Goal: Task Accomplishment & Management: Manage account settings

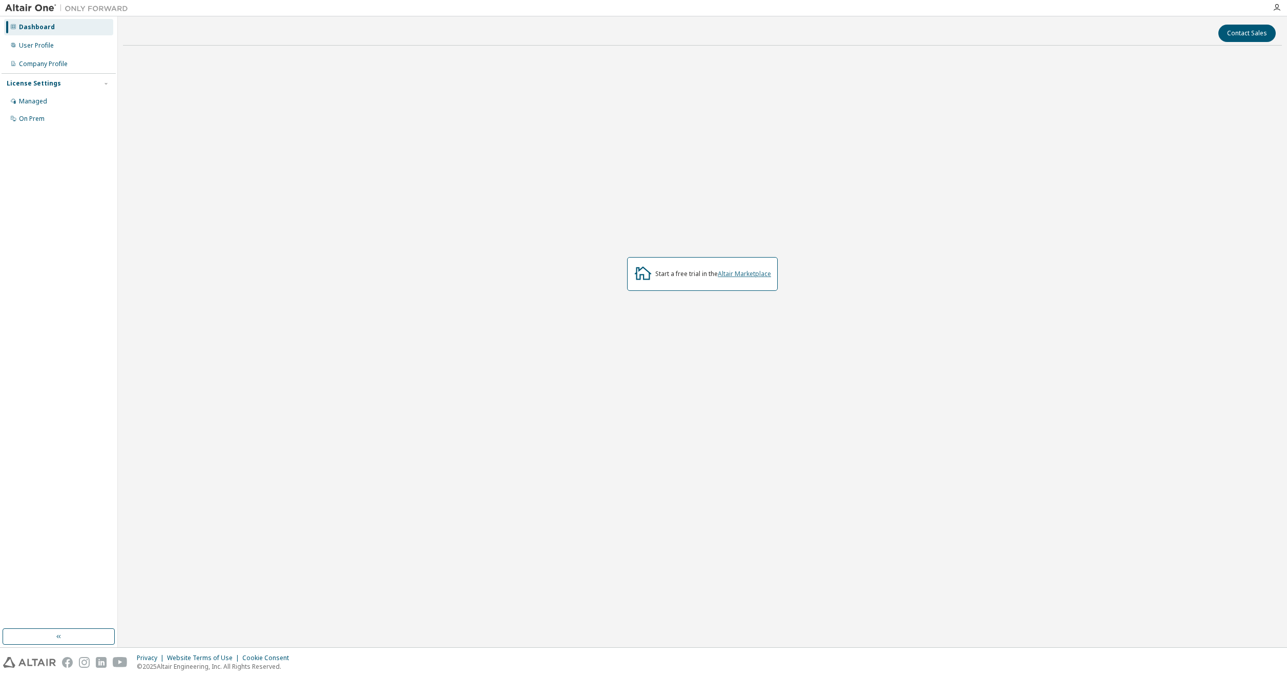
click at [740, 277] on link "Altair Marketplace" at bounding box center [744, 273] width 53 height 9
click at [49, 45] on div "사용자 프로필" at bounding box center [38, 45] width 38 height 8
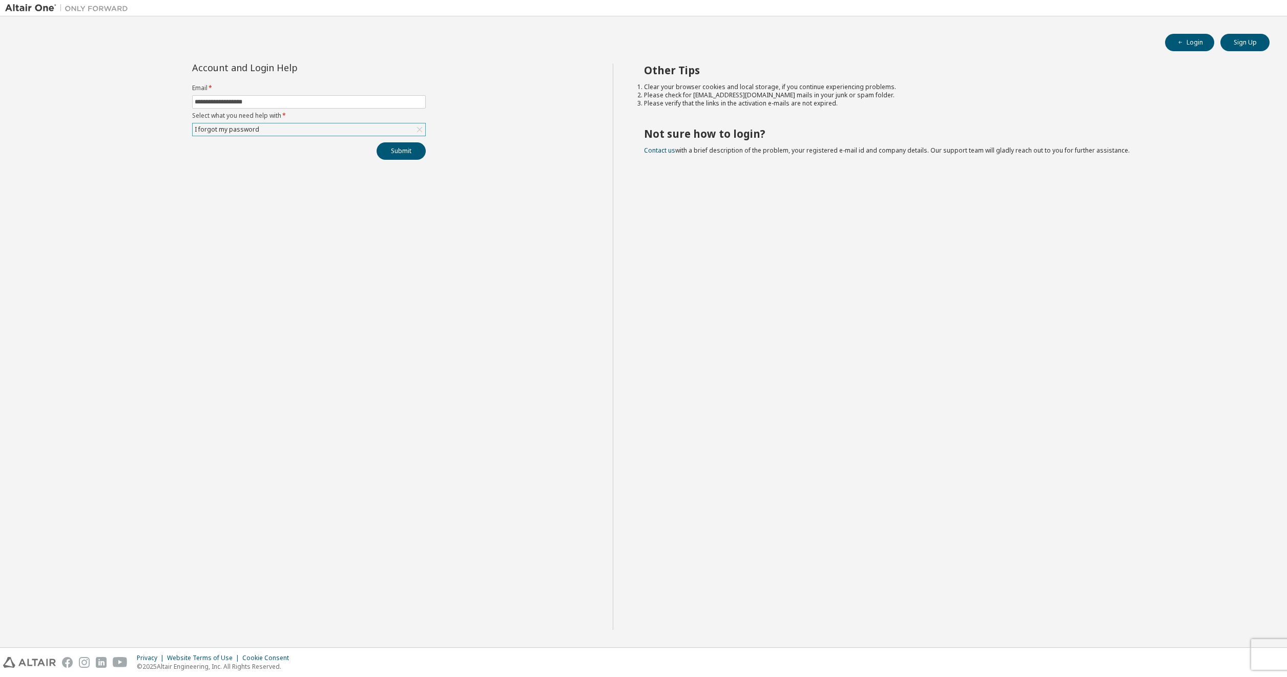
click at [359, 134] on div "I forgot my password" at bounding box center [309, 129] width 233 height 12
drag, startPoint x: 318, startPoint y: 319, endPoint x: 301, endPoint y: 311, distance: 18.3
click at [318, 320] on div "**********" at bounding box center [309, 347] width 608 height 567
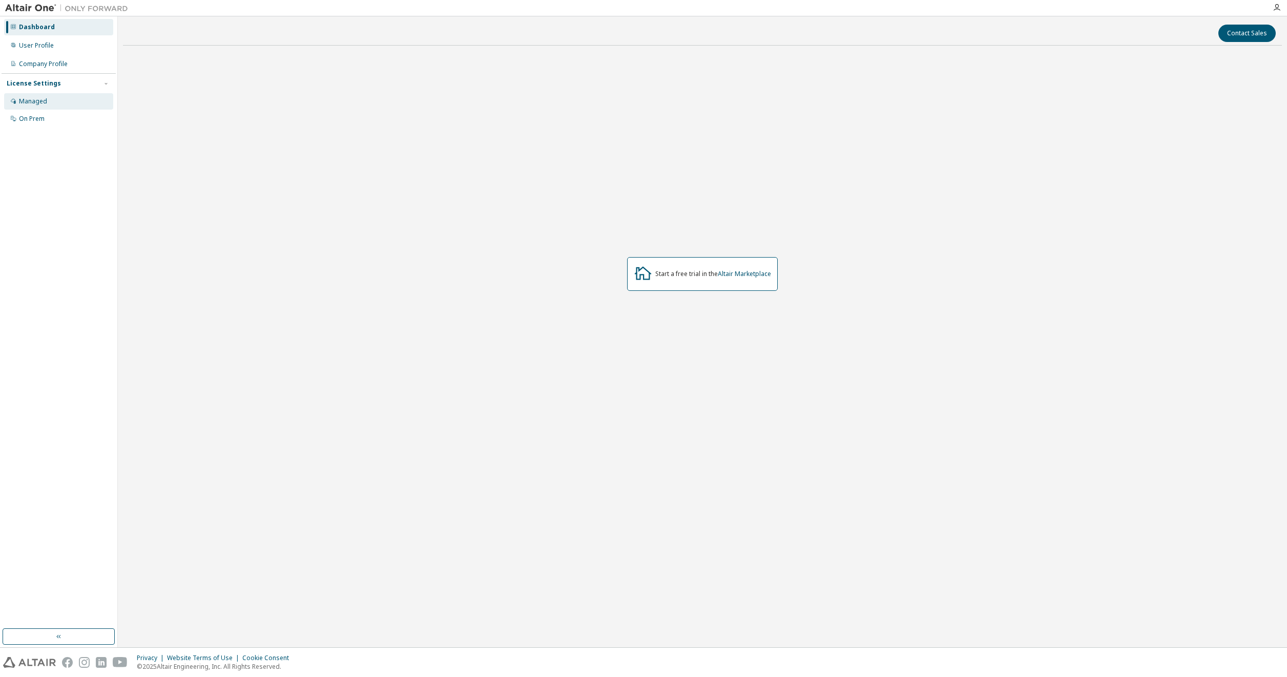
click at [25, 99] on div "Managed" at bounding box center [33, 101] width 28 height 8
click at [47, 45] on div "User Profile" at bounding box center [36, 45] width 35 height 8
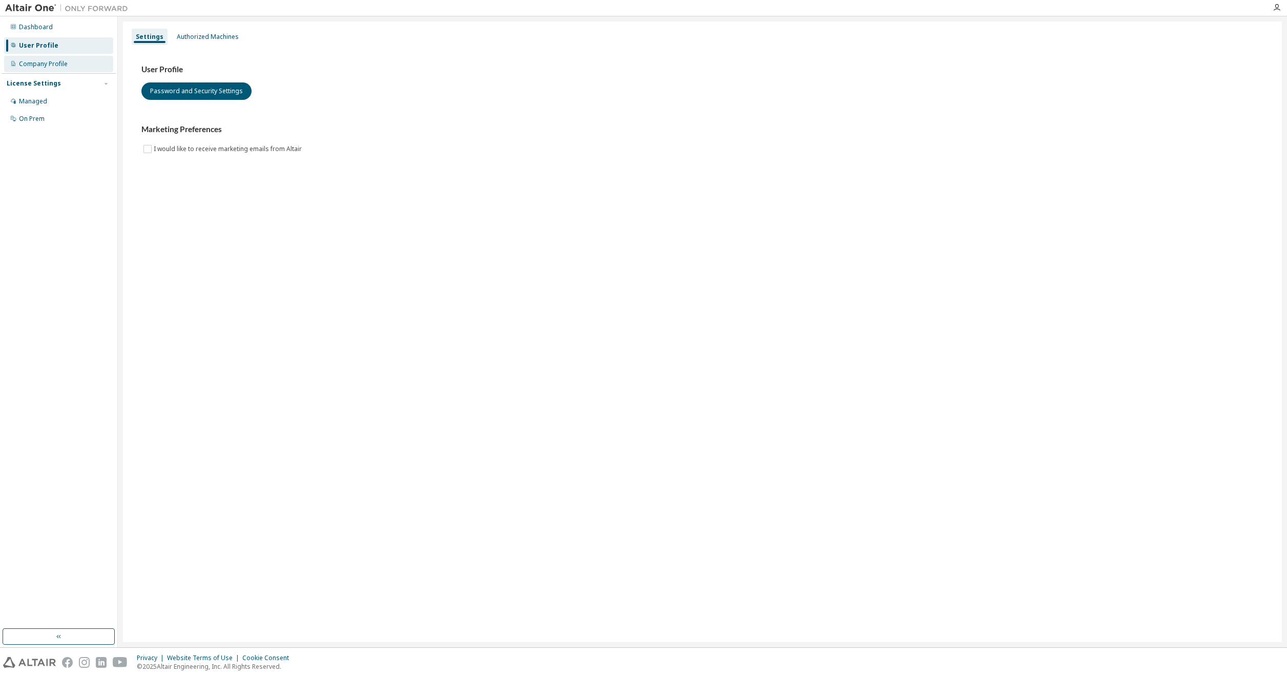
click at [64, 64] on div "Company Profile" at bounding box center [43, 64] width 49 height 8
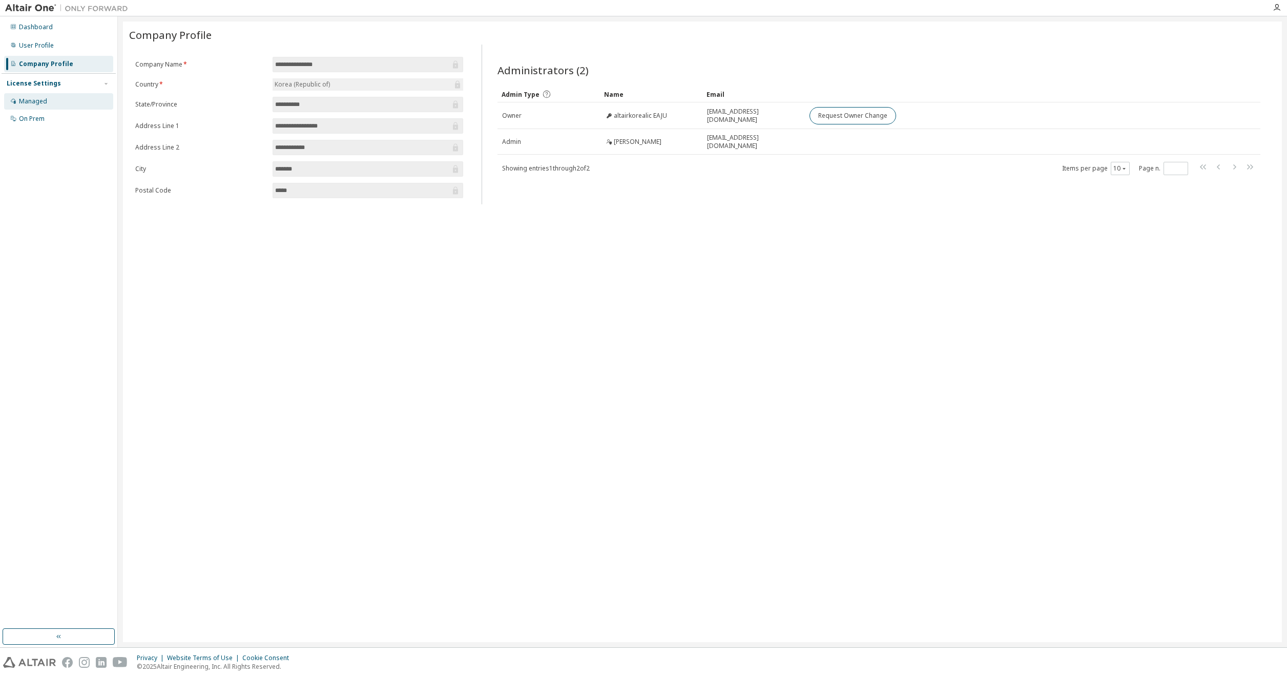
click at [34, 100] on div "Managed" at bounding box center [33, 101] width 28 height 8
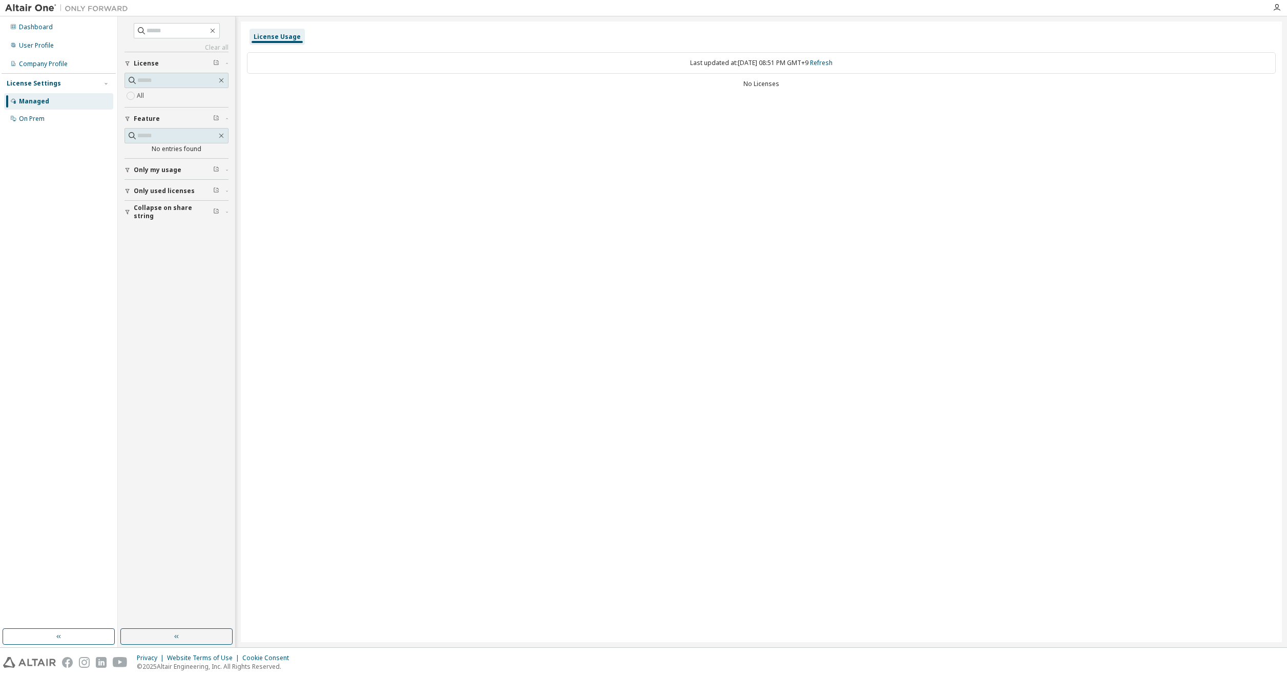
click at [177, 170] on span "Only my usage" at bounding box center [158, 170] width 48 height 8
click at [177, 219] on span "Only used licenses" at bounding box center [164, 221] width 61 height 8
click at [358, 76] on div "Last updated at: Mon 2025-10-06 08:51 PM GMT+9 Refresh No Licenses" at bounding box center [761, 71] width 1029 height 50
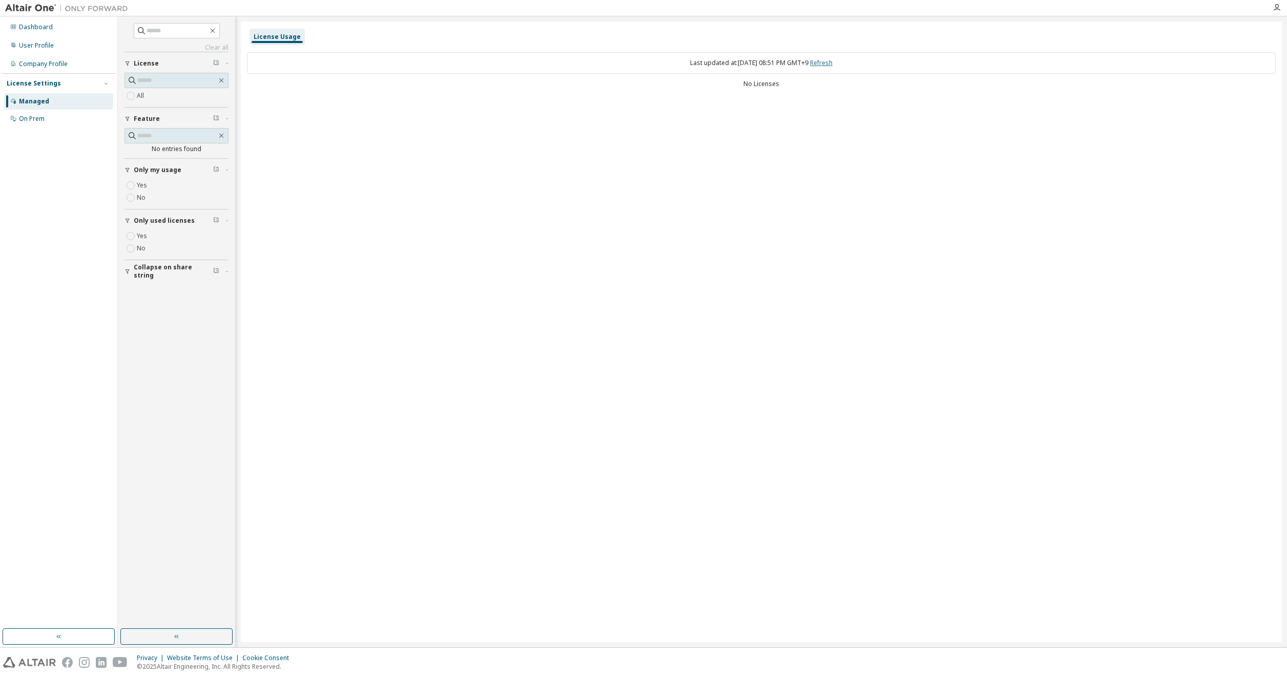
click at [832, 63] on link "Refresh" at bounding box center [821, 62] width 23 height 9
click at [53, 388] on div "Dashboard User Profile Company Profile License Settings Managed On Prem" at bounding box center [59, 323] width 114 height 610
